Goal: Communication & Community: Answer question/provide support

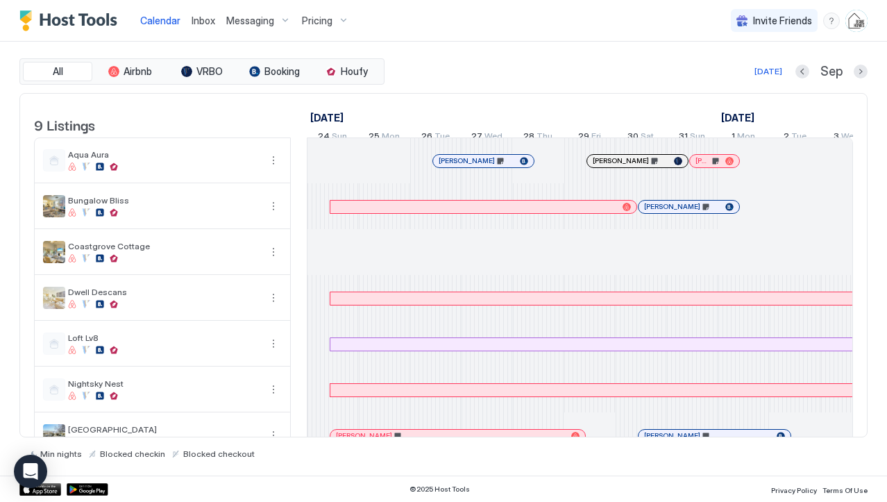
scroll to position [0, 771]
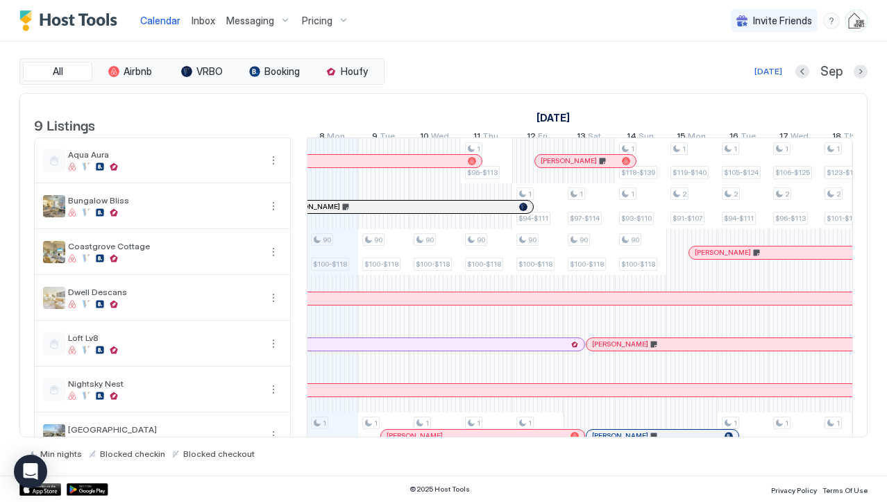
click at [218, 21] on div "Inbox" at bounding box center [203, 21] width 35 height 26
click at [209, 21] on span "Inbox" at bounding box center [203, 21] width 24 height 12
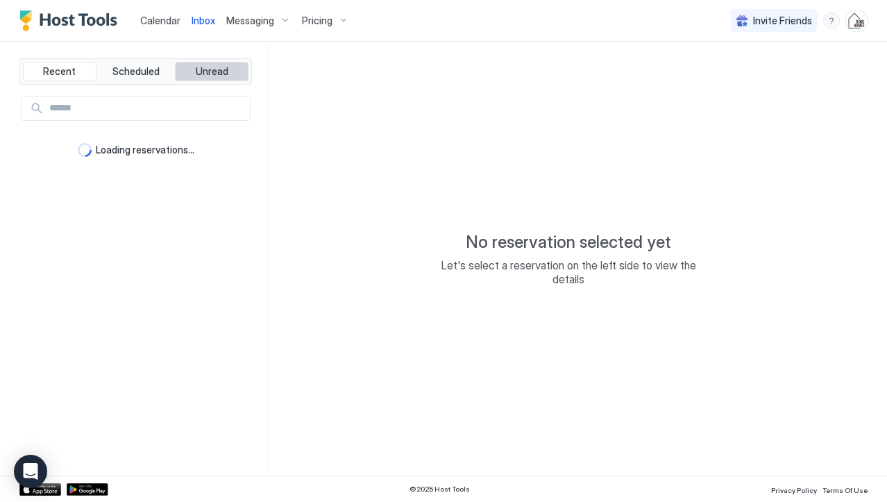
type textarea "*"
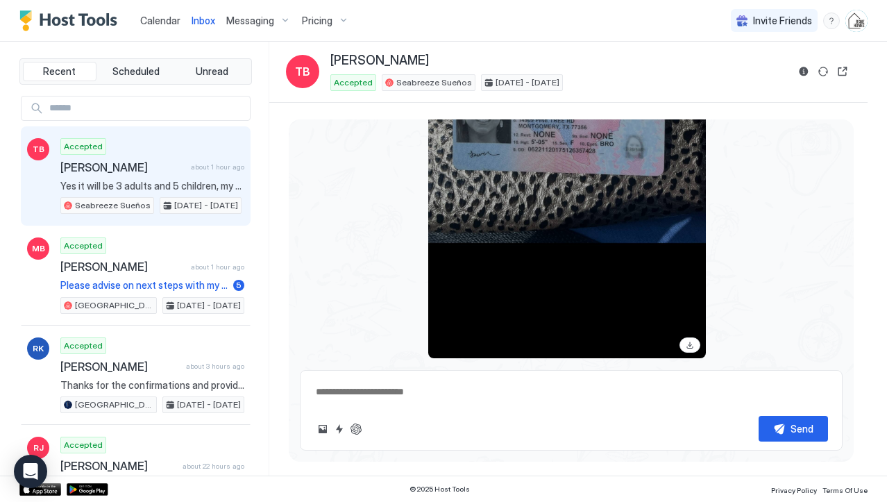
scroll to position [1949, 0]
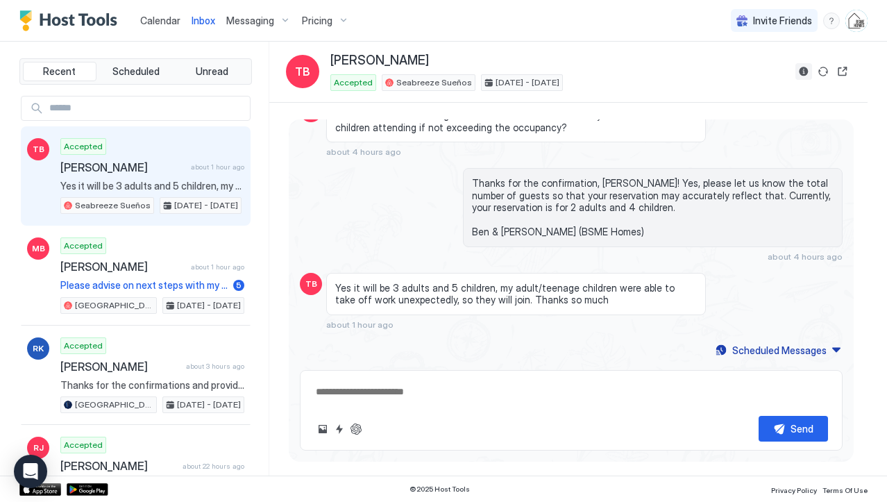
click at [801, 73] on button "Reservation information" at bounding box center [803, 71] width 17 height 17
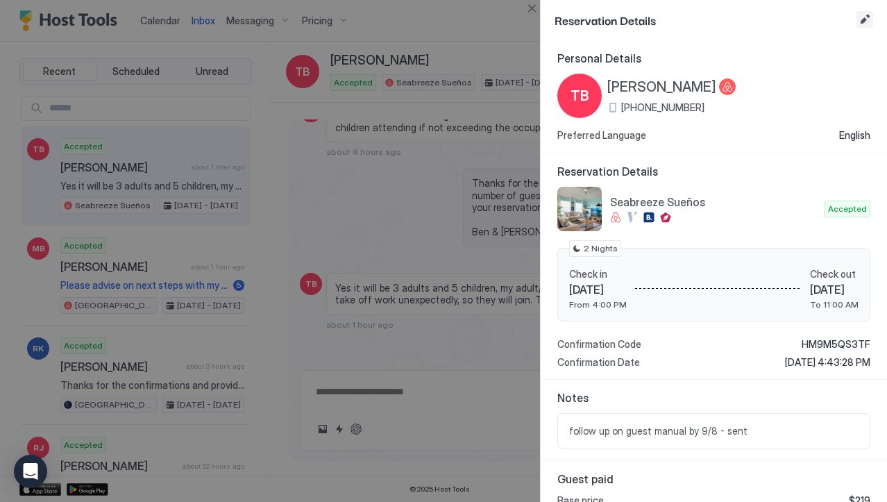
click at [867, 19] on button "Edit reservation" at bounding box center [864, 19] width 17 height 17
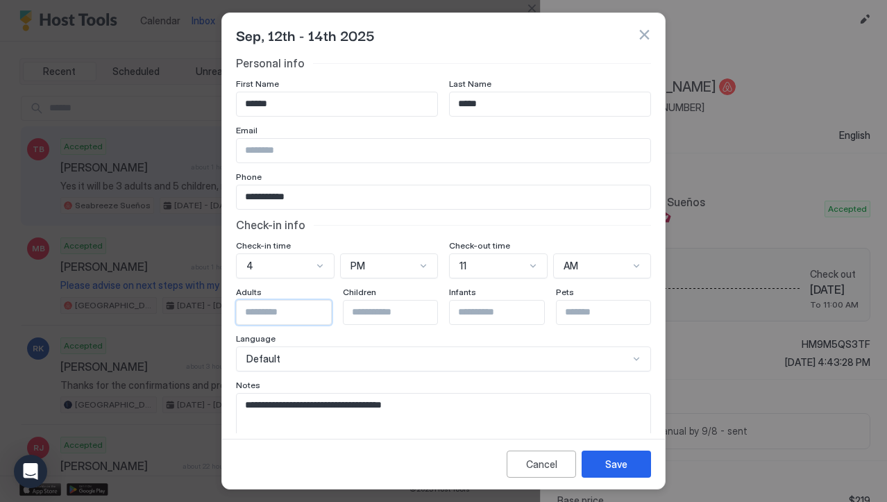
click at [259, 317] on input "Input Field" at bounding box center [294, 312] width 114 height 24
type input "*"
click at [371, 314] on input "Input Field" at bounding box center [400, 312] width 114 height 24
type input "*"
click at [607, 470] on button "Save" at bounding box center [615, 463] width 69 height 27
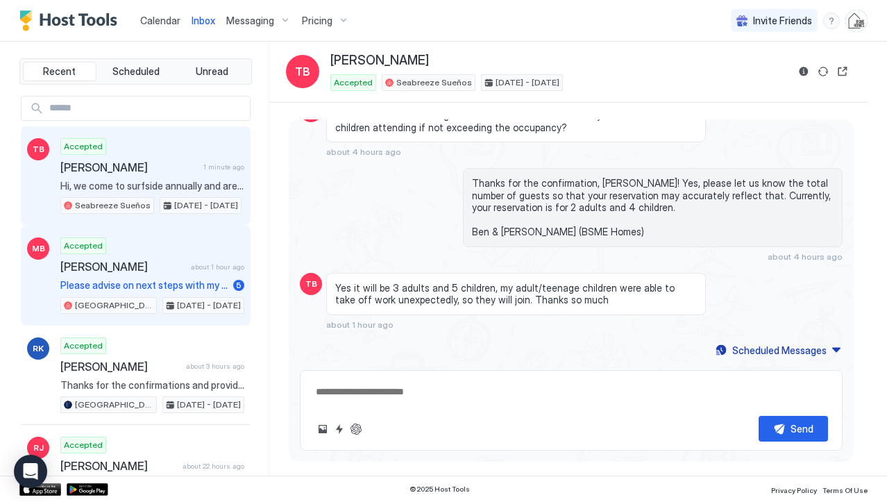
click at [145, 266] on span "[PERSON_NAME]" at bounding box center [122, 266] width 125 height 14
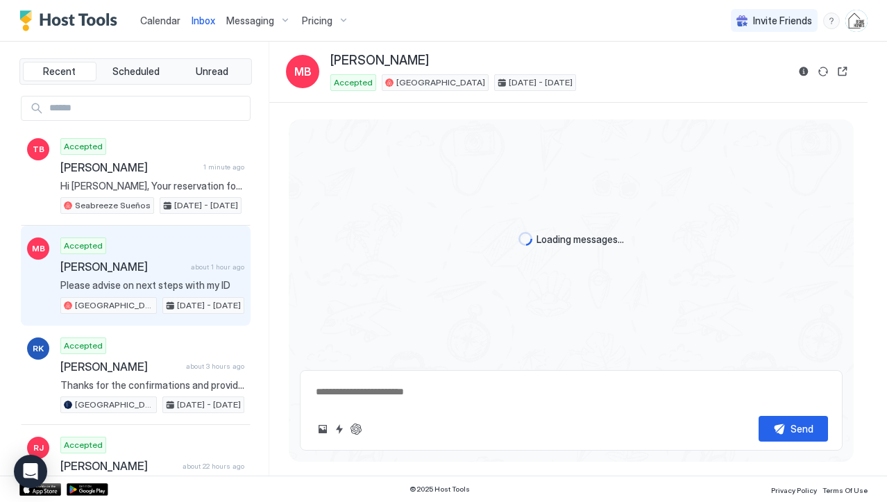
scroll to position [1343, 0]
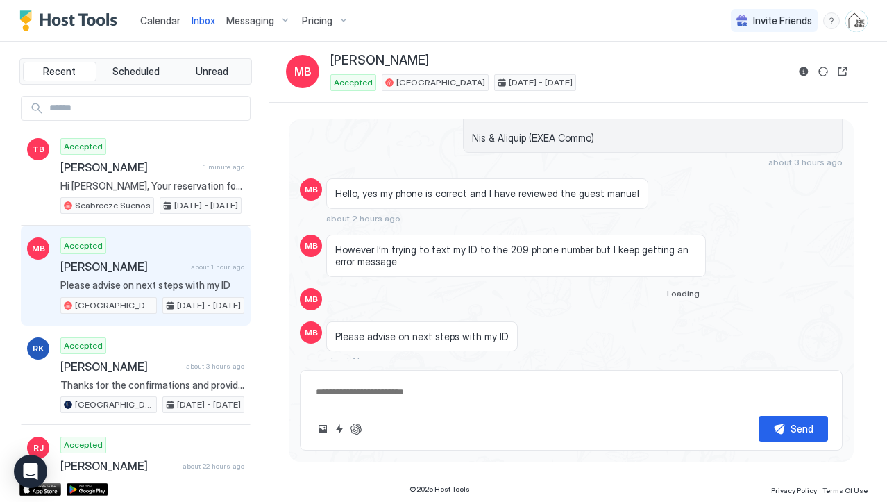
click at [332, 393] on textarea at bounding box center [570, 392] width 513 height 26
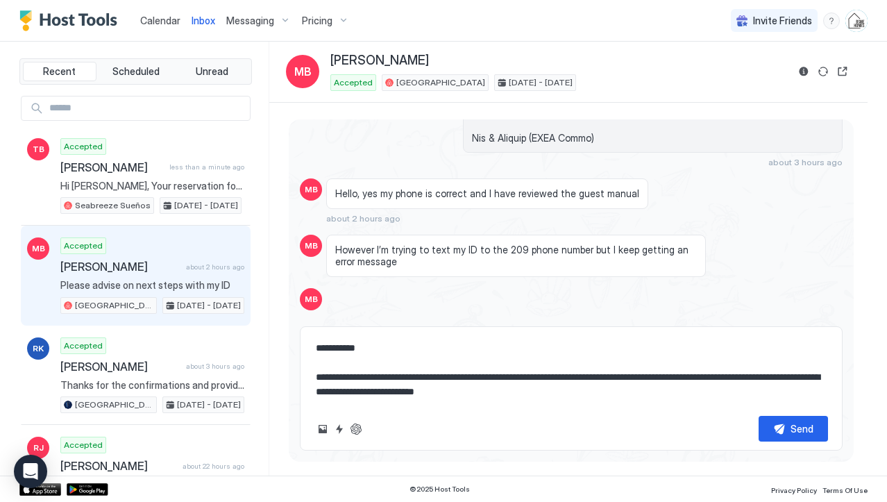
scroll to position [1663, 0]
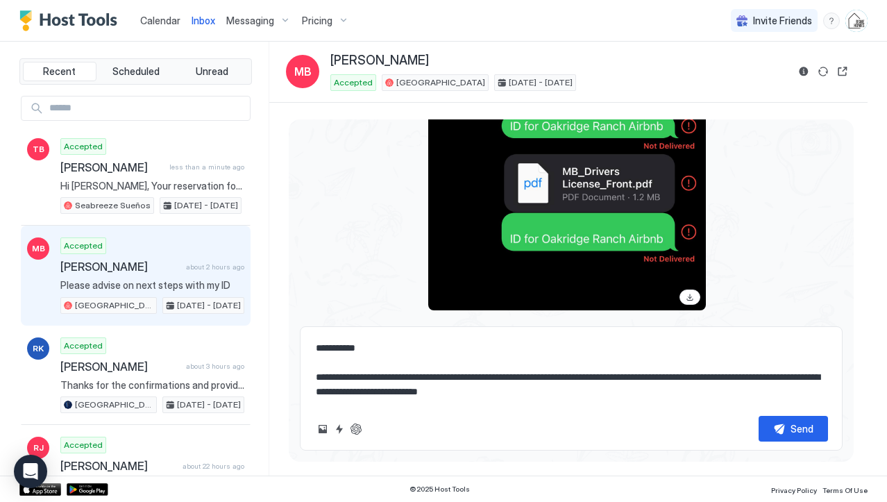
drag, startPoint x: 393, startPoint y: 369, endPoint x: 405, endPoint y: 376, distance: 14.3
click at [393, 369] on textarea "**********" at bounding box center [570, 369] width 513 height 69
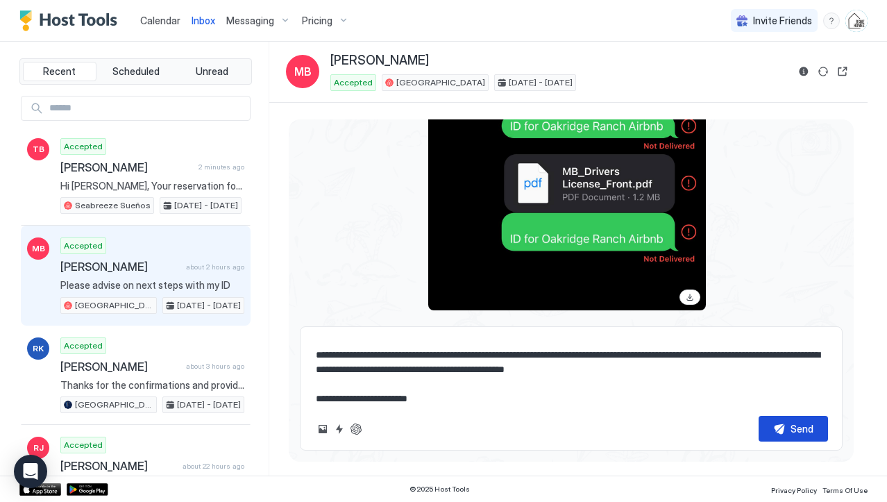
type textarea "**********"
click at [799, 427] on div "Send" at bounding box center [801, 428] width 23 height 15
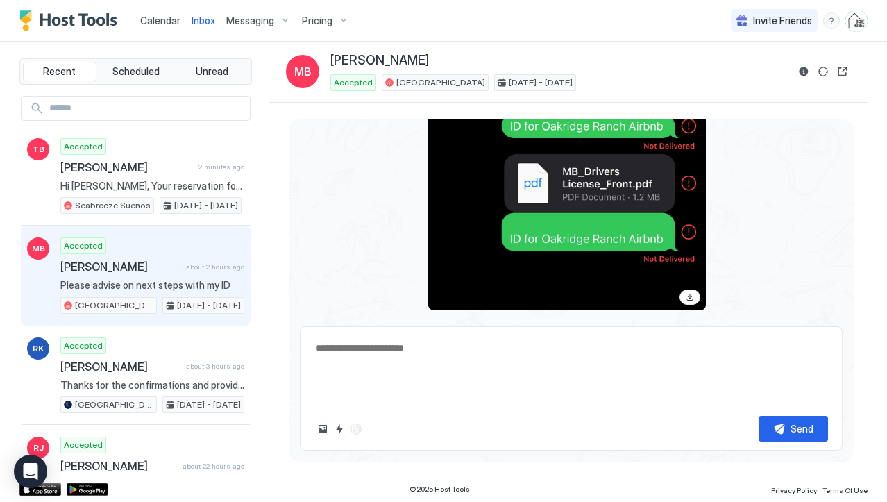
scroll to position [0, 0]
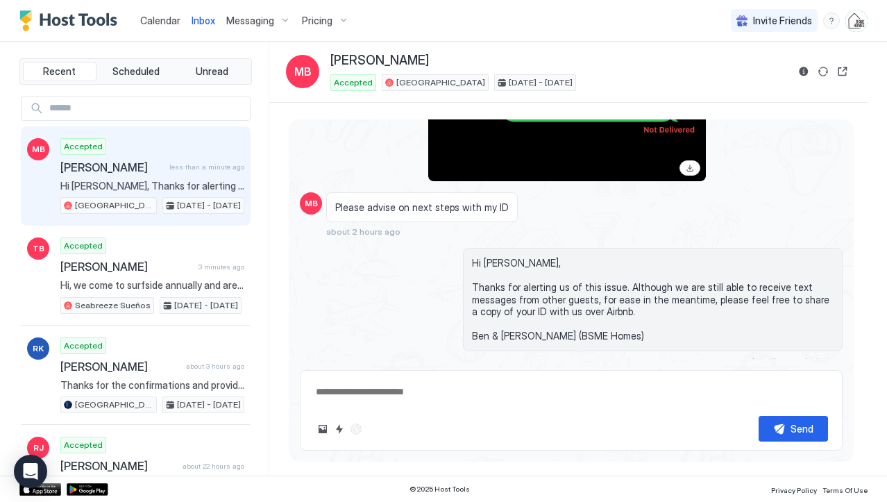
click at [155, 18] on span "Calendar" at bounding box center [160, 21] width 40 height 12
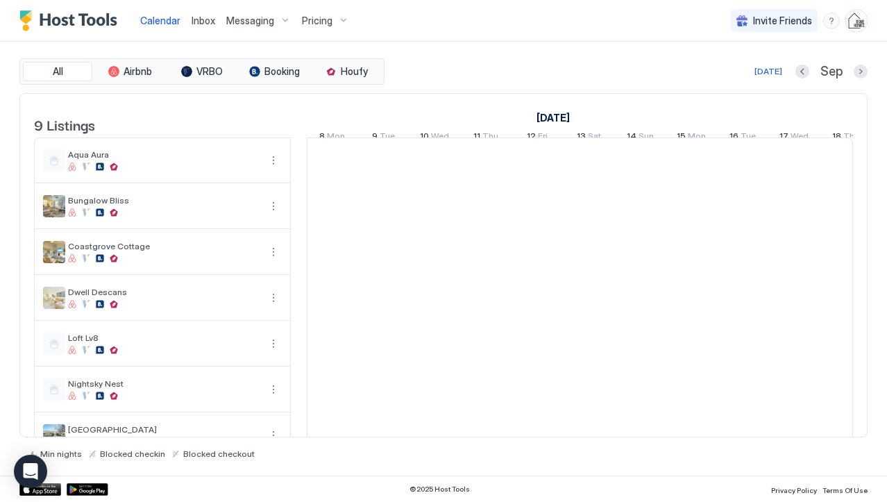
scroll to position [0, 771]
